Goal: Task Accomplishment & Management: Manage account settings

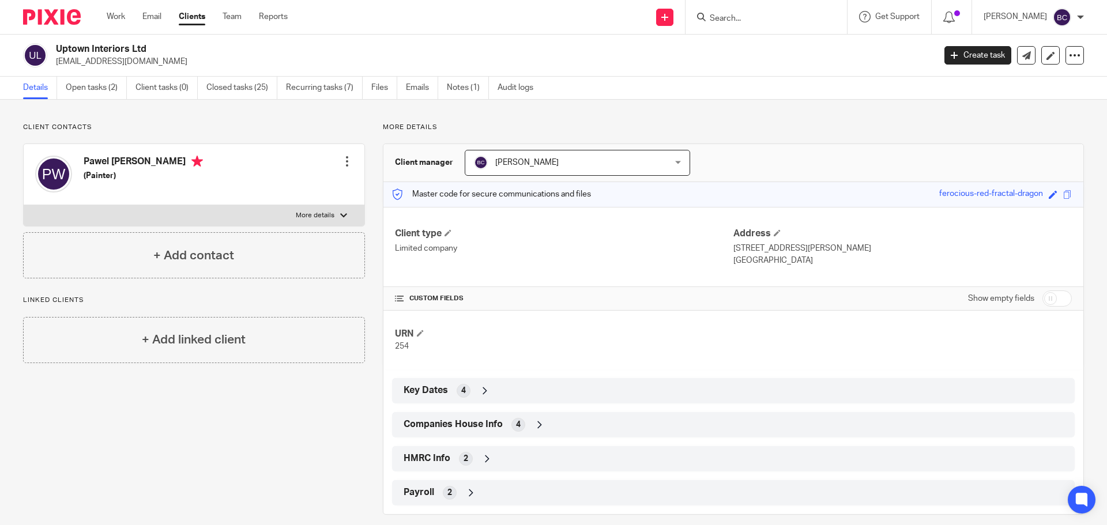
click at [195, 18] on link "Clients" at bounding box center [192, 17] width 27 height 12
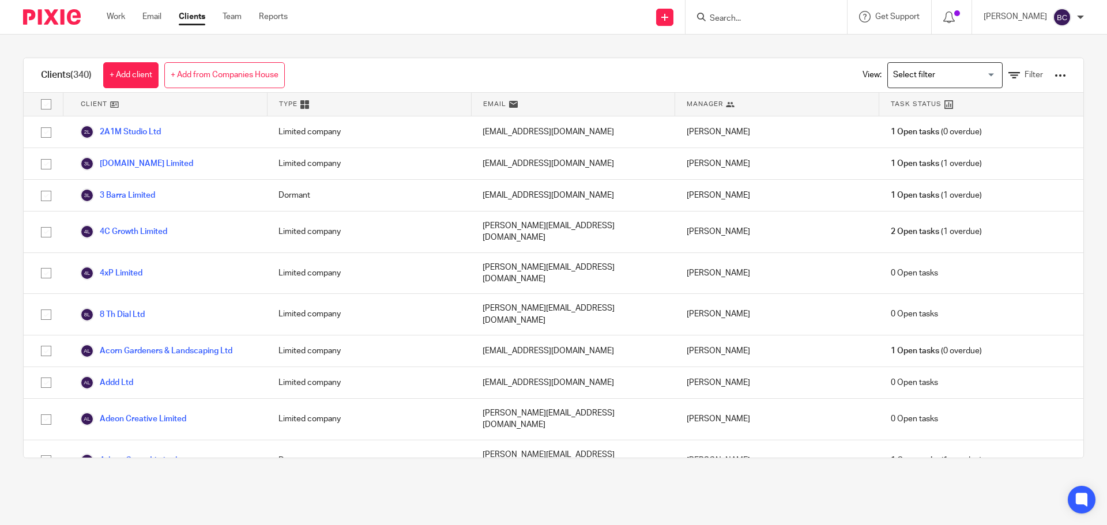
click at [1055, 74] on div at bounding box center [1061, 76] width 12 height 12
click at [1006, 118] on link "Update dates using Companies House" at bounding box center [968, 118] width 160 height 17
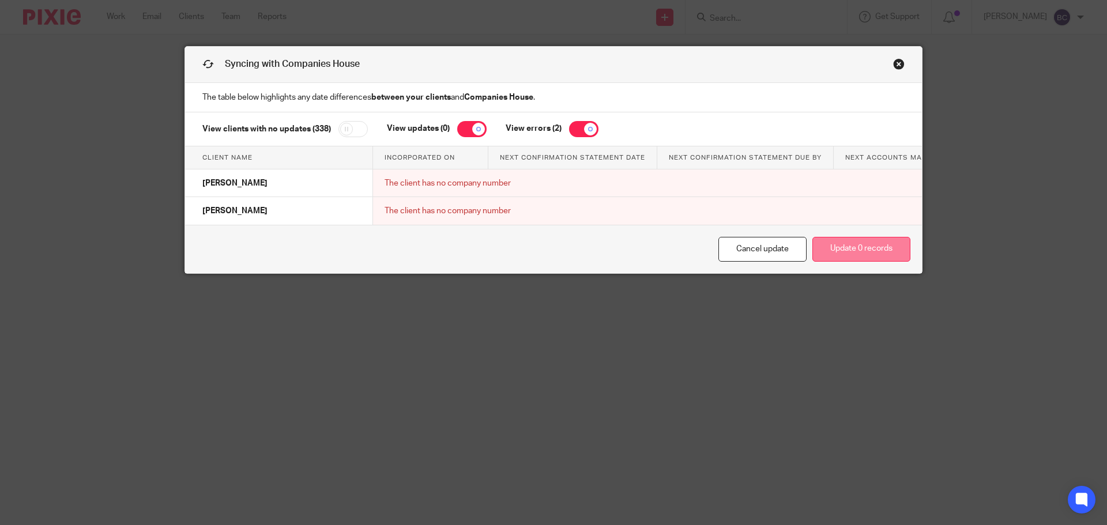
click at [824, 260] on button "Update 0 records" at bounding box center [862, 249] width 98 height 25
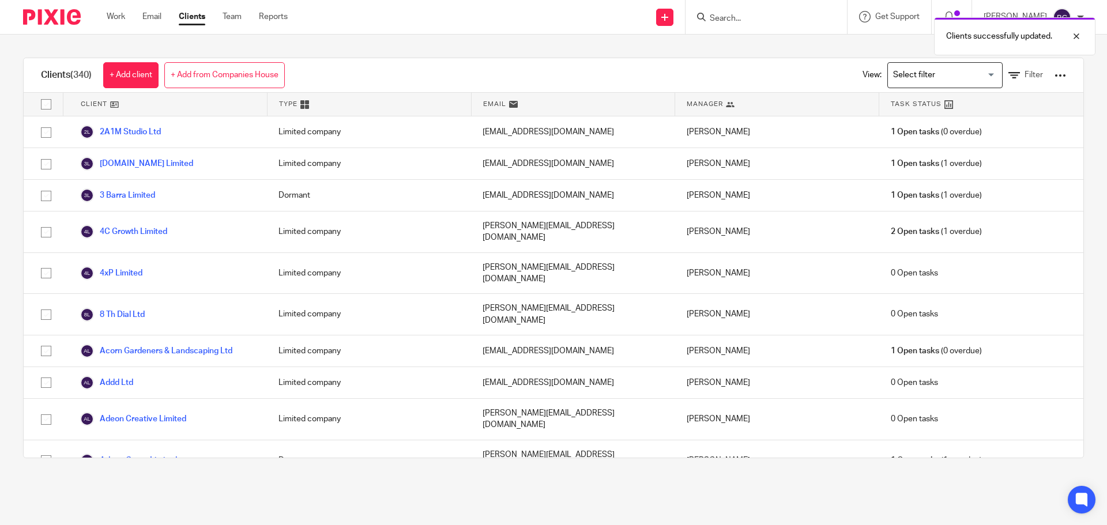
click at [974, 67] on input "Search for option" at bounding box center [942, 75] width 107 height 20
click at [1009, 72] on icon at bounding box center [1015, 76] width 12 height 12
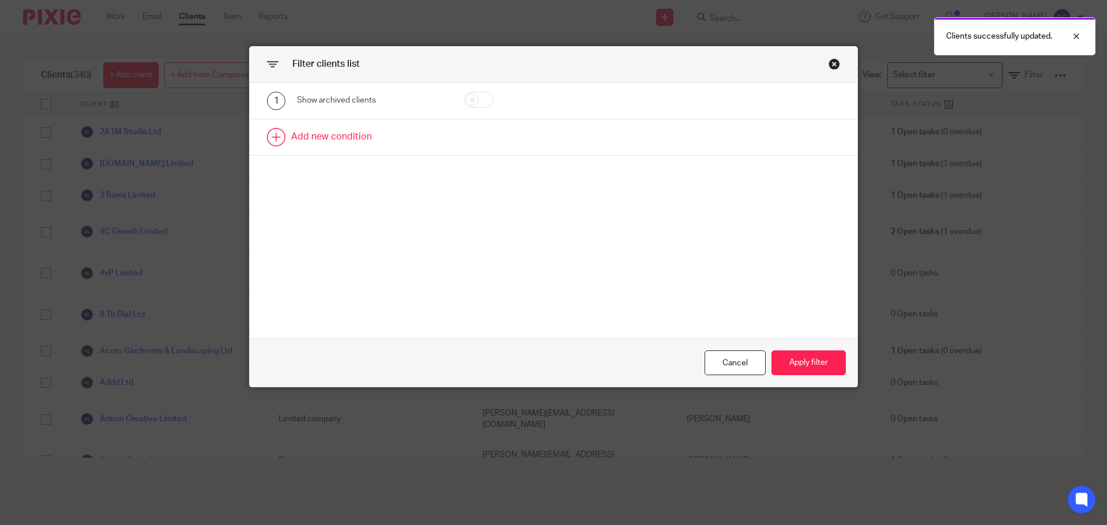
click at [321, 137] on link at bounding box center [554, 137] width 608 height 36
click at [350, 155] on div "2 Field Name Email Client type Manager Open tasks Overdue tasks 3 Month Check i…" at bounding box center [554, 141] width 608 height 44
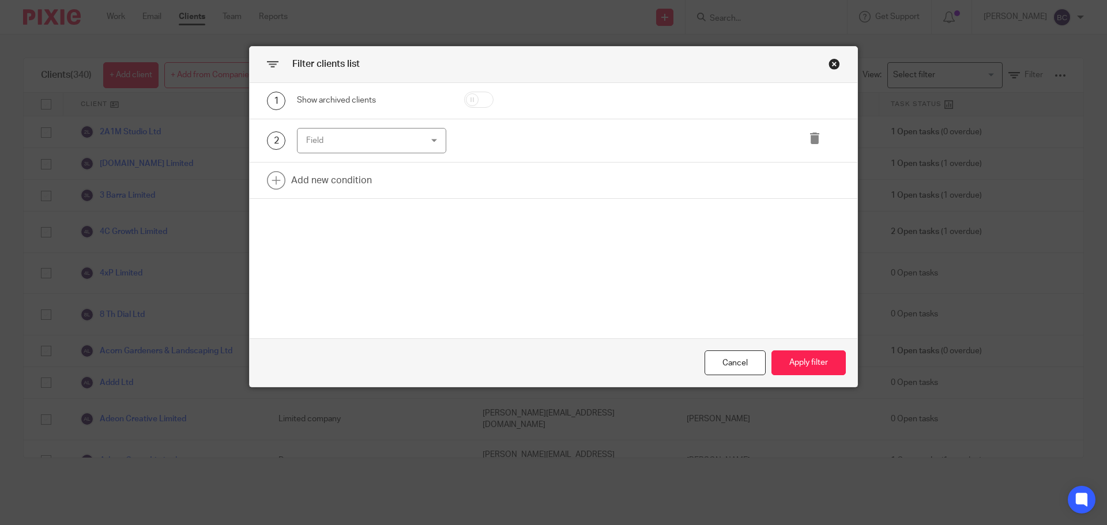
click at [365, 146] on div "Field" at bounding box center [361, 141] width 111 height 24
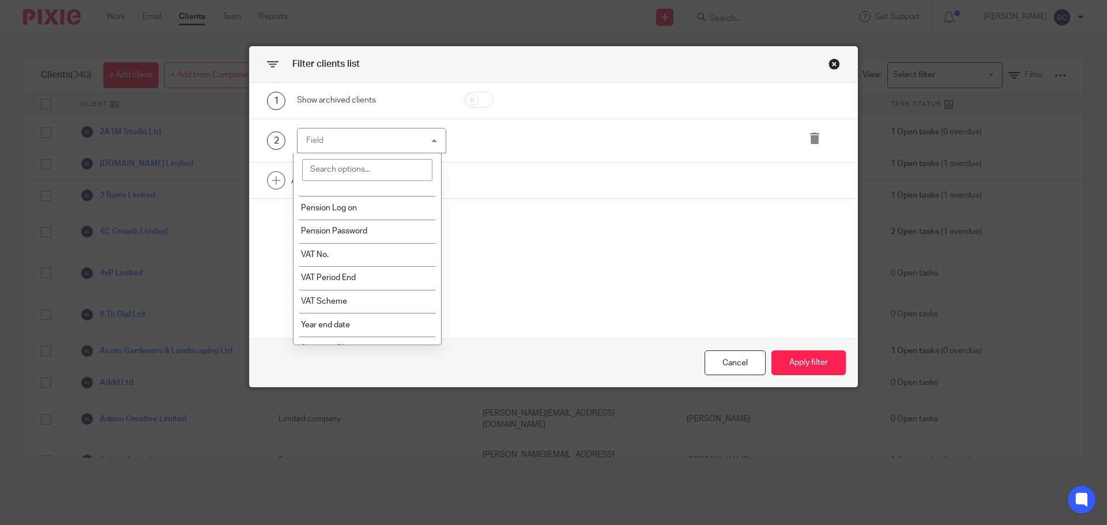
scroll to position [685, 0]
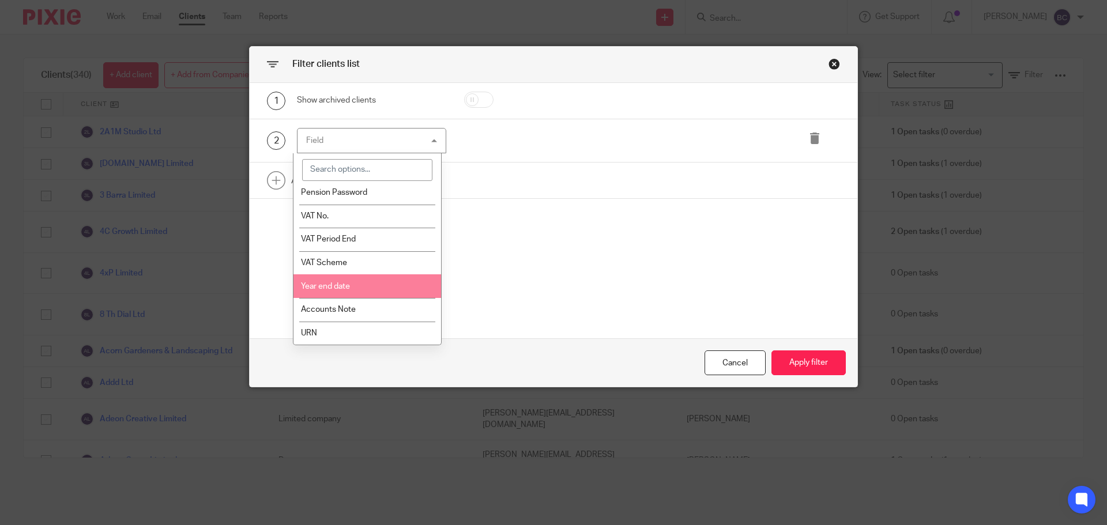
click at [365, 284] on li "Year end date" at bounding box center [368, 287] width 148 height 24
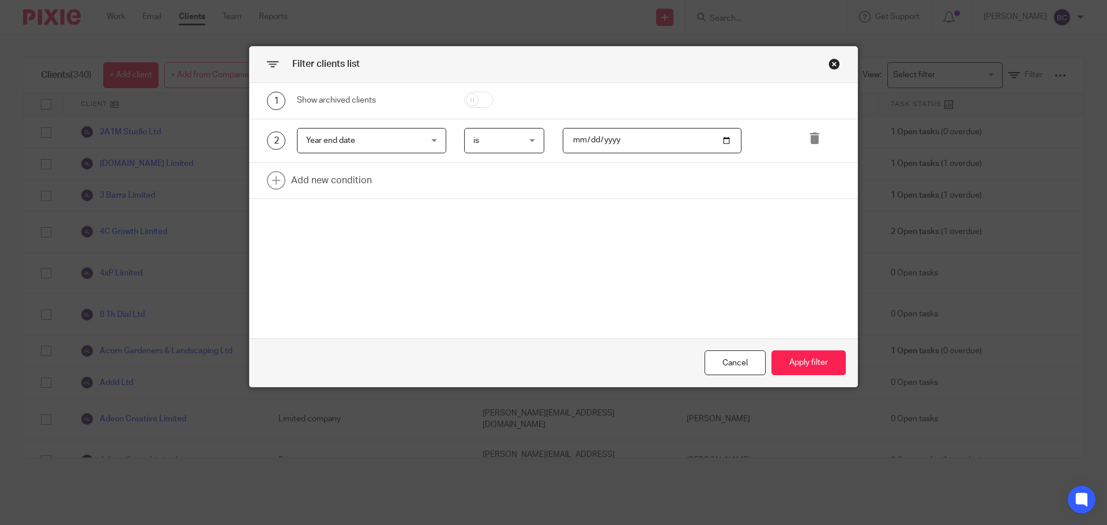
click at [722, 138] on input "date" at bounding box center [652, 141] width 179 height 26
type input "2024-11-01"
click at [512, 136] on span "is" at bounding box center [502, 141] width 57 height 24
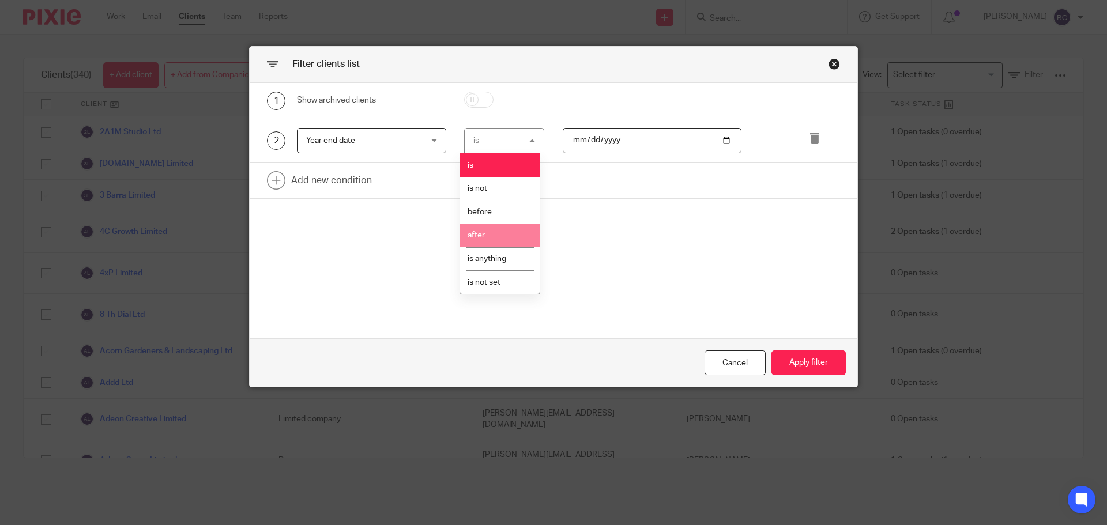
click at [501, 241] on li "after" at bounding box center [500, 236] width 80 height 24
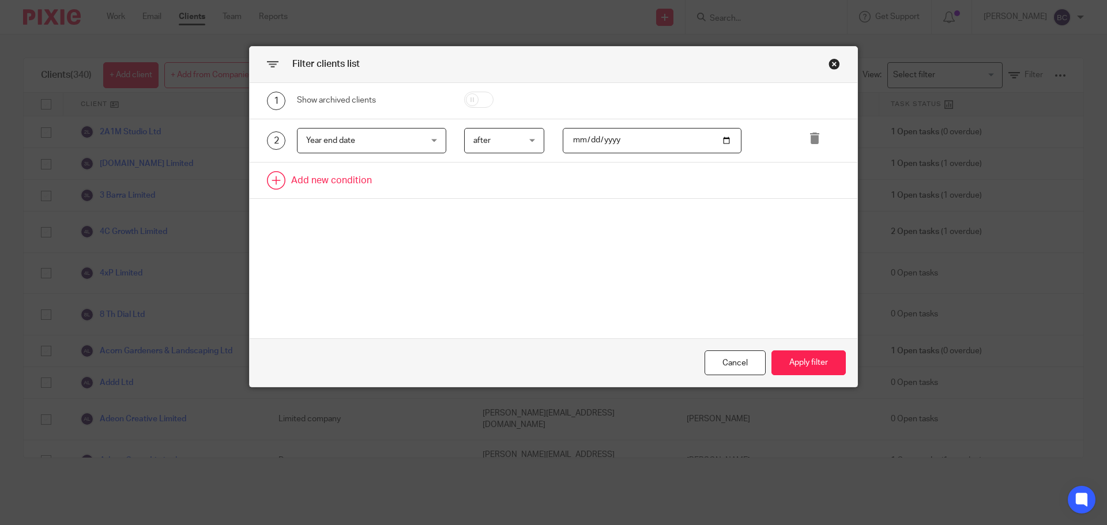
click at [320, 185] on link at bounding box center [554, 181] width 608 height 36
click at [330, 190] on div "Field" at bounding box center [361, 184] width 111 height 24
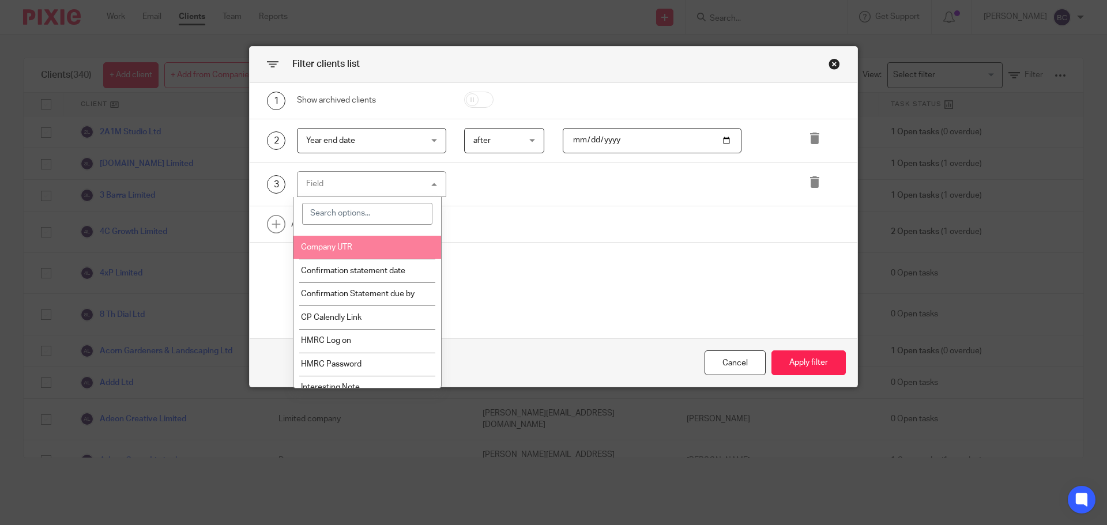
scroll to position [685, 0]
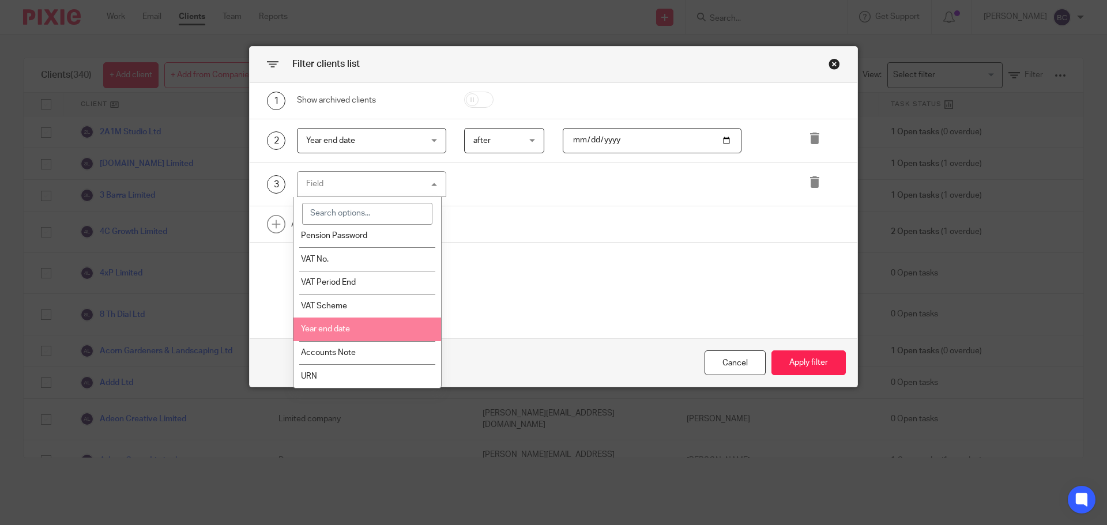
click at [385, 326] on li "Year end date" at bounding box center [368, 330] width 148 height 24
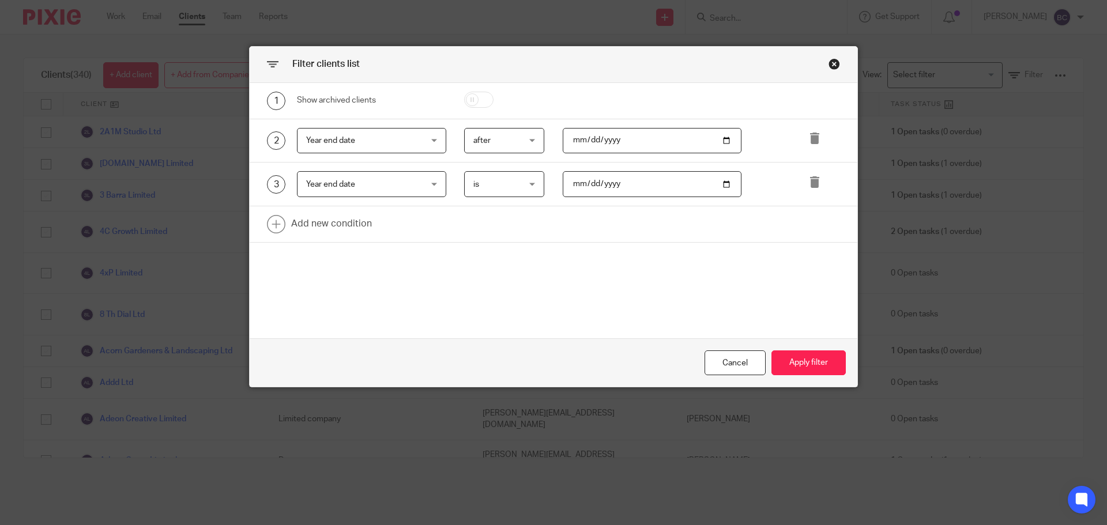
click at [509, 184] on span "is" at bounding box center [502, 184] width 57 height 24
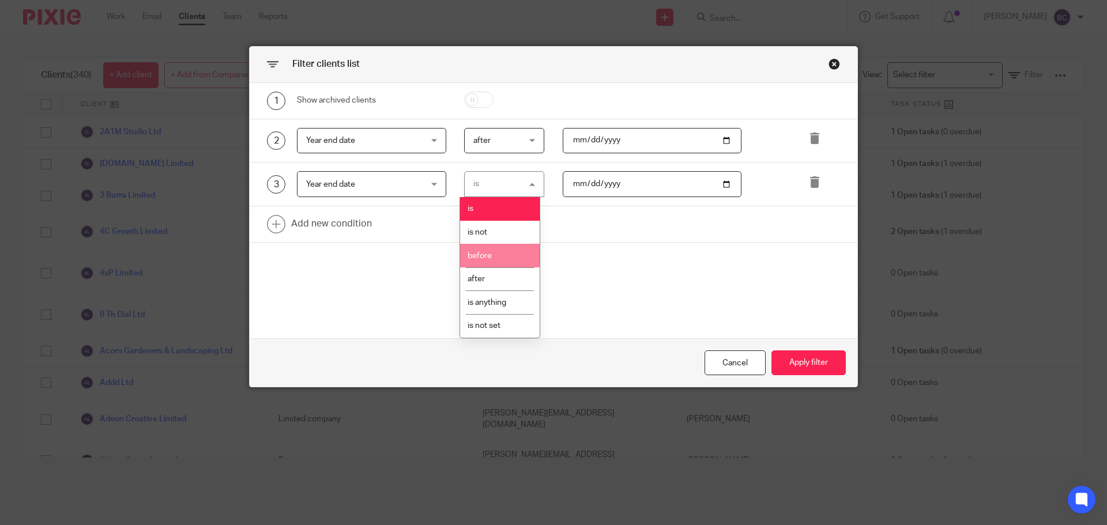
click at [517, 249] on li "before" at bounding box center [500, 256] width 80 height 24
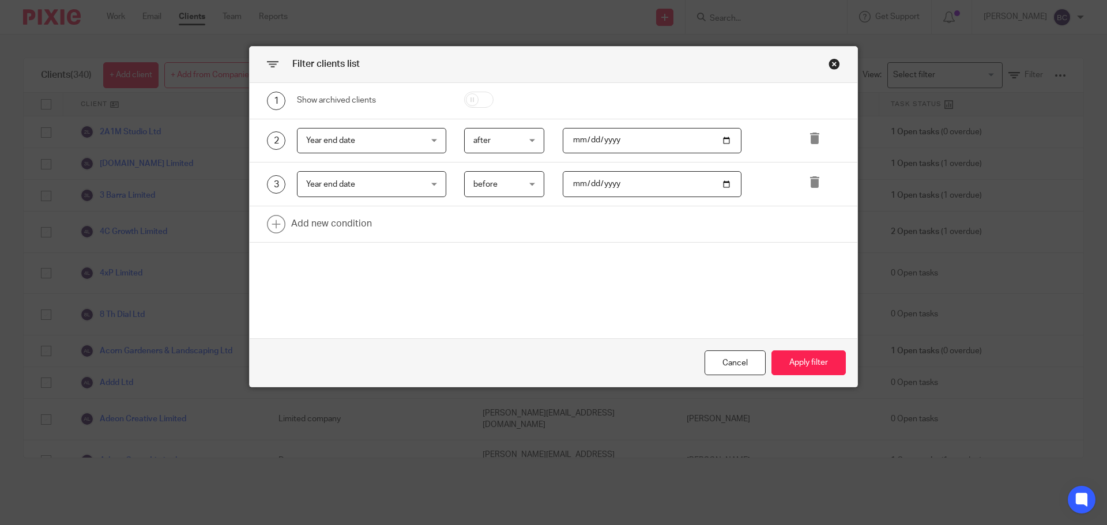
click at [673, 181] on input "date" at bounding box center [652, 184] width 179 height 26
click at [719, 181] on input "date" at bounding box center [652, 184] width 179 height 26
type input "2025-02-01"
click at [786, 358] on button "Apply filter" at bounding box center [809, 363] width 74 height 25
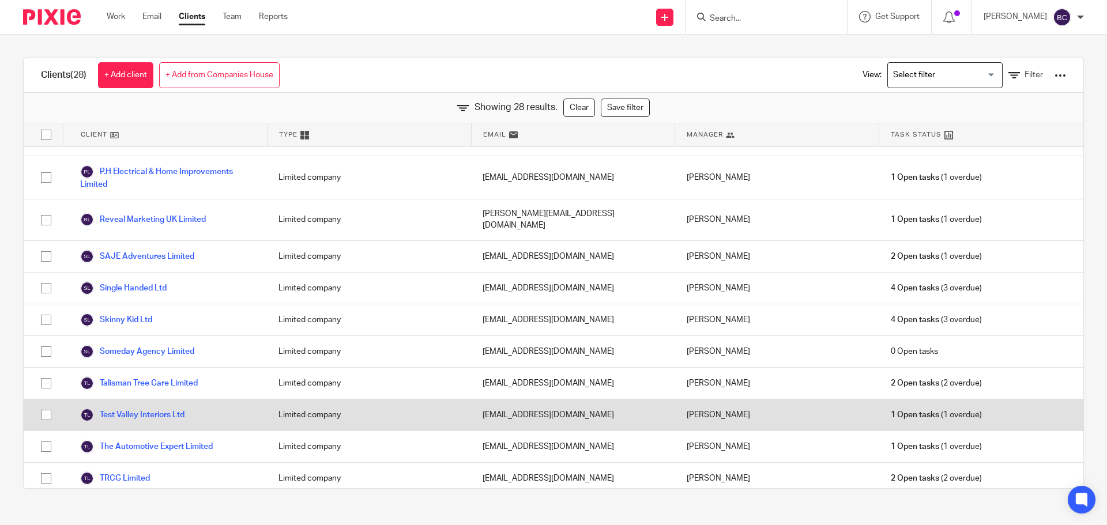
scroll to position [558, 0]
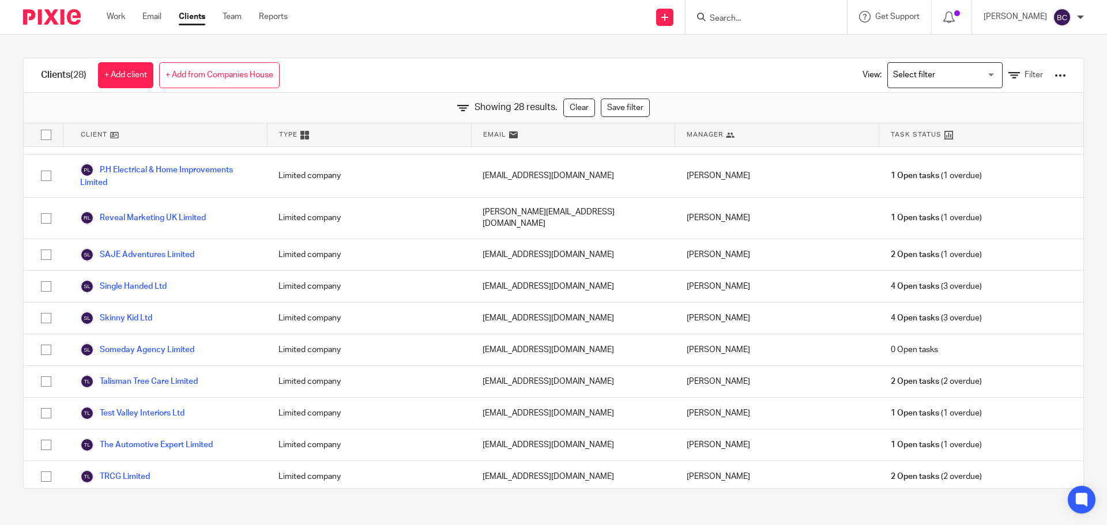
click at [103, 502] on link "Unit Training Ltd" at bounding box center [119, 509] width 79 height 14
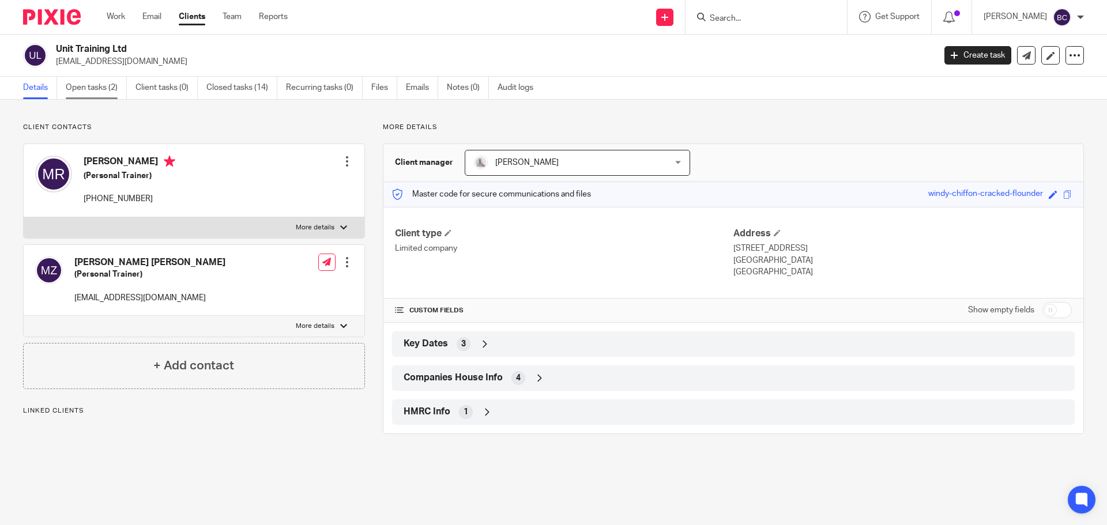
click at [104, 95] on link "Open tasks (2)" at bounding box center [96, 88] width 61 height 22
